Goal: Download file/media

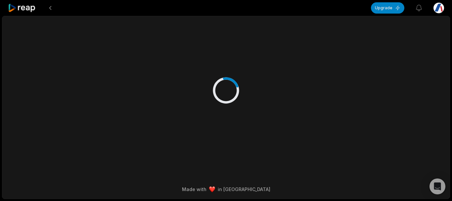
click at [431, 9] on html "Upgrade View notifications Open user menu Made with in [GEOGRAPHIC_DATA]" at bounding box center [226, 100] width 452 height 201
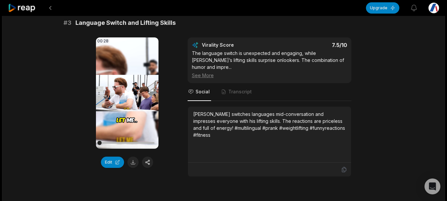
scroll to position [463, 0]
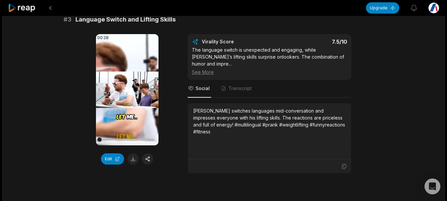
click at [123, 92] on video "Your browser does not support mp4 format." at bounding box center [127, 89] width 63 height 111
click at [115, 95] on video "Your browser does not support mp4 format." at bounding box center [127, 89] width 63 height 111
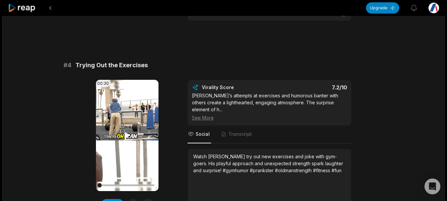
scroll to position [629, 0]
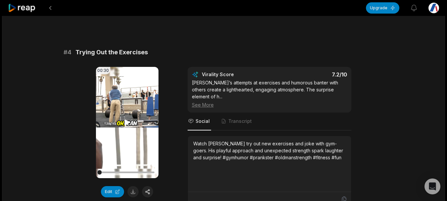
click at [128, 118] on icon at bounding box center [127, 122] width 8 height 8
click at [132, 166] on div at bounding box center [127, 172] width 55 height 12
click at [138, 166] on div at bounding box center [127, 172] width 55 height 12
click at [149, 166] on div at bounding box center [127, 172] width 55 height 12
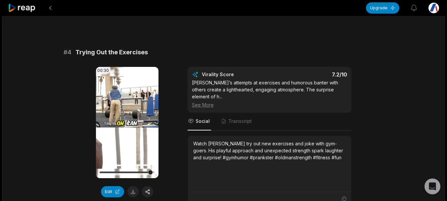
click at [147, 171] on div at bounding box center [127, 172] width 55 height 2
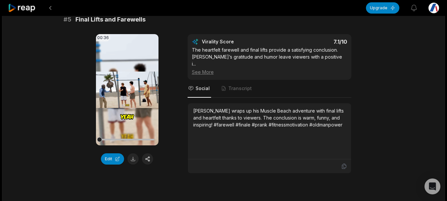
scroll to position [860, 0]
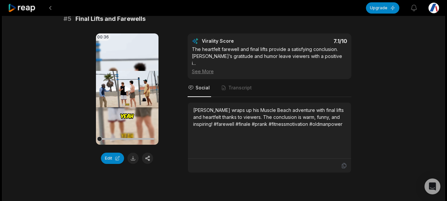
click at [126, 86] on icon at bounding box center [127, 89] width 5 height 6
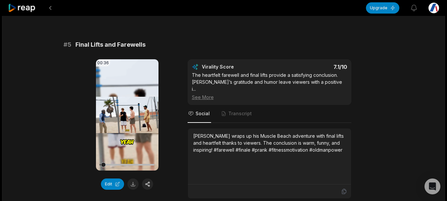
scroll to position [827, 0]
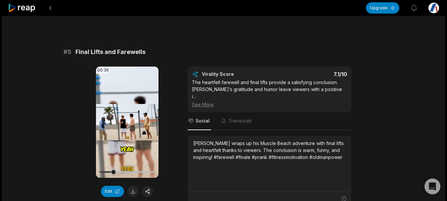
click at [122, 171] on div at bounding box center [127, 172] width 55 height 2
click at [127, 171] on div at bounding box center [127, 172] width 55 height 2
click at [136, 166] on div at bounding box center [127, 172] width 55 height 12
click at [136, 169] on div at bounding box center [137, 171] width 5 height 5
click at [142, 171] on div at bounding box center [127, 172] width 55 height 2
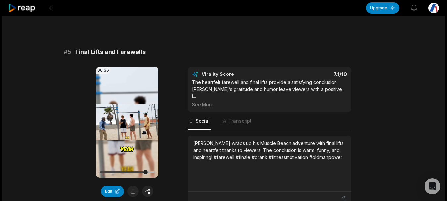
click at [134, 166] on div at bounding box center [127, 172] width 55 height 12
click at [130, 166] on div at bounding box center [127, 172] width 55 height 12
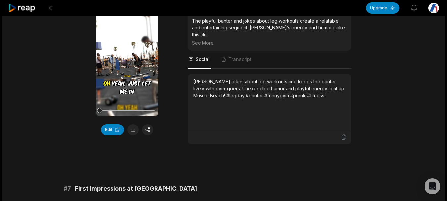
scroll to position [1092, 0]
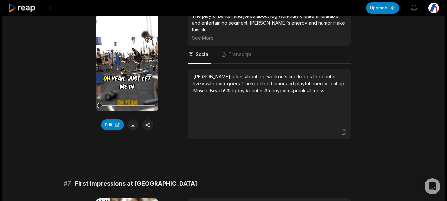
click at [124, 38] on video "Your browser does not support mp4 format." at bounding box center [127, 55] width 63 height 111
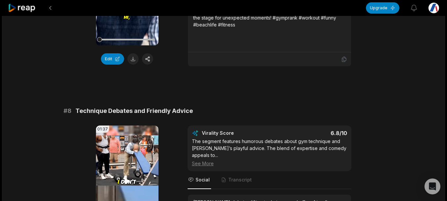
scroll to position [1356, 0]
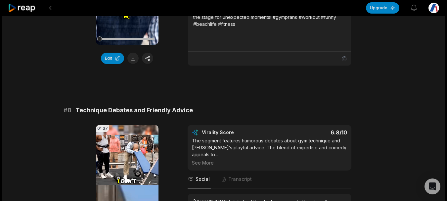
click at [123, 144] on video "Your browser does not support mp4 format." at bounding box center [127, 180] width 63 height 111
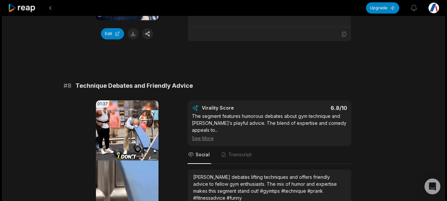
scroll to position [1389, 0]
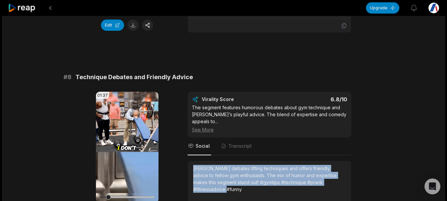
drag, startPoint x: 190, startPoint y: 129, endPoint x: 223, endPoint y: 153, distance: 40.7
click at [223, 161] on div "Anatoly debates lifting techniques and offers friendly advice to fellow gym ent…" at bounding box center [269, 189] width 163 height 56
copy div "Anatoly debates lifting techniques and offers friendly advice to fellow gym ent…"
